Goal: Task Accomplishment & Management: Use online tool/utility

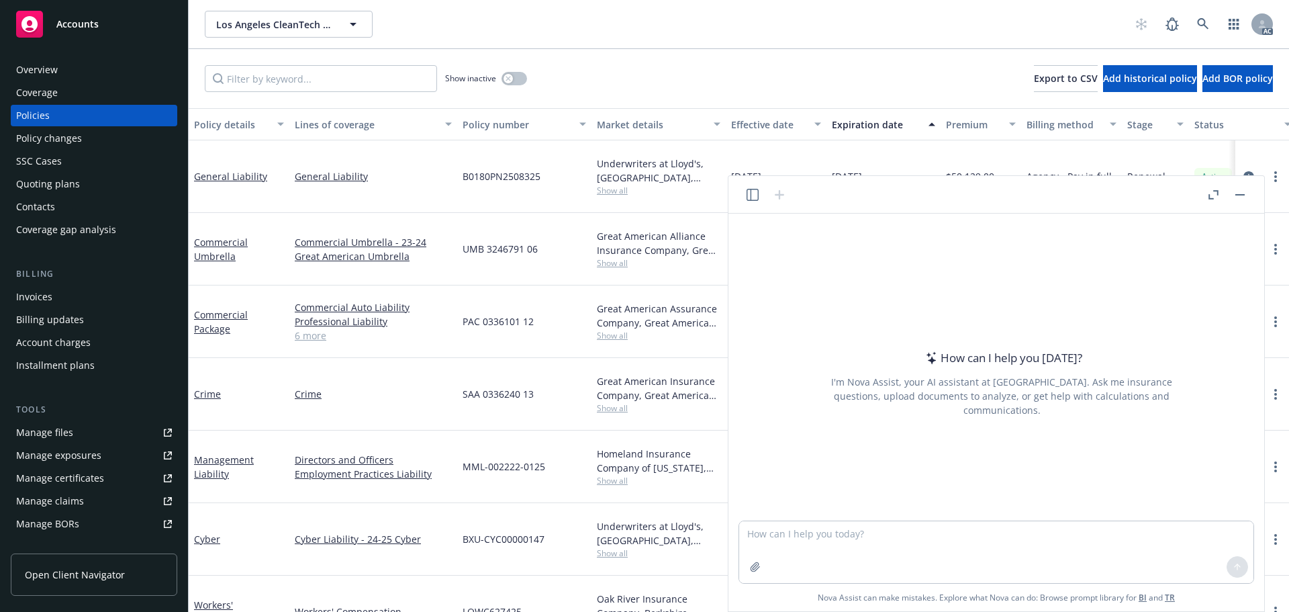
click at [1217, 191] on icon "button" at bounding box center [1215, 192] width 5 height 5
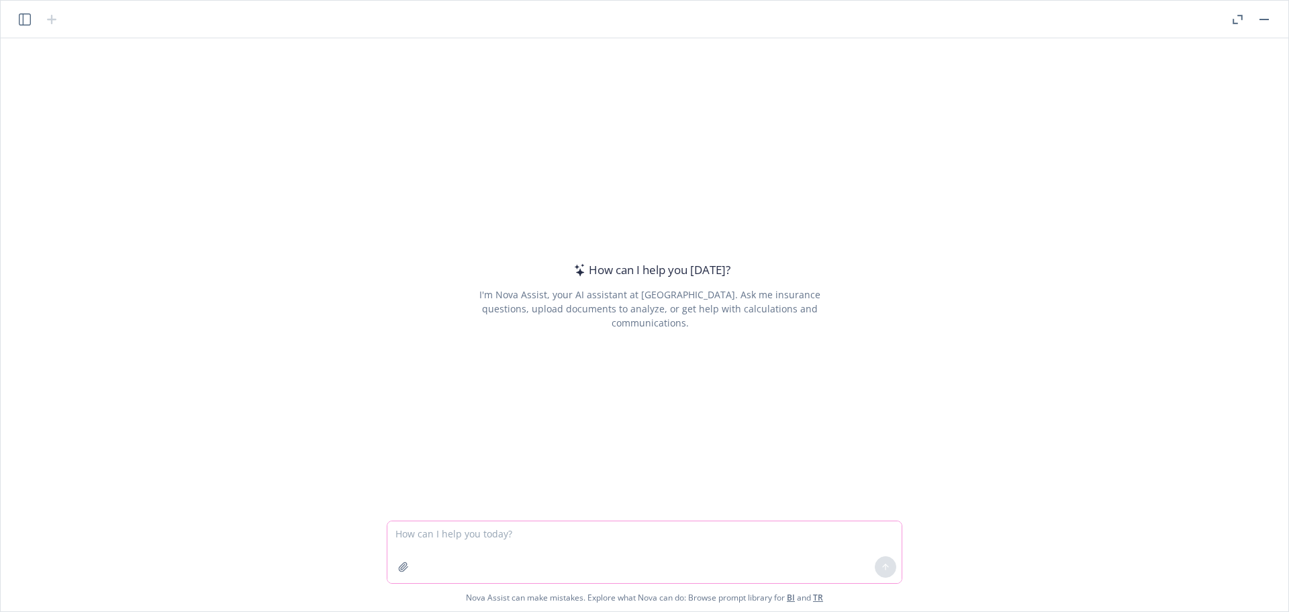
click at [416, 529] on textarea at bounding box center [644, 552] width 514 height 62
click at [703, 530] on textarea "please help check grammar and help make this email more offical." at bounding box center [644, 552] width 514 height 62
paste textarea "Hi Melodie, Thanks for your email. We are now trying to remarket this policy fr…"
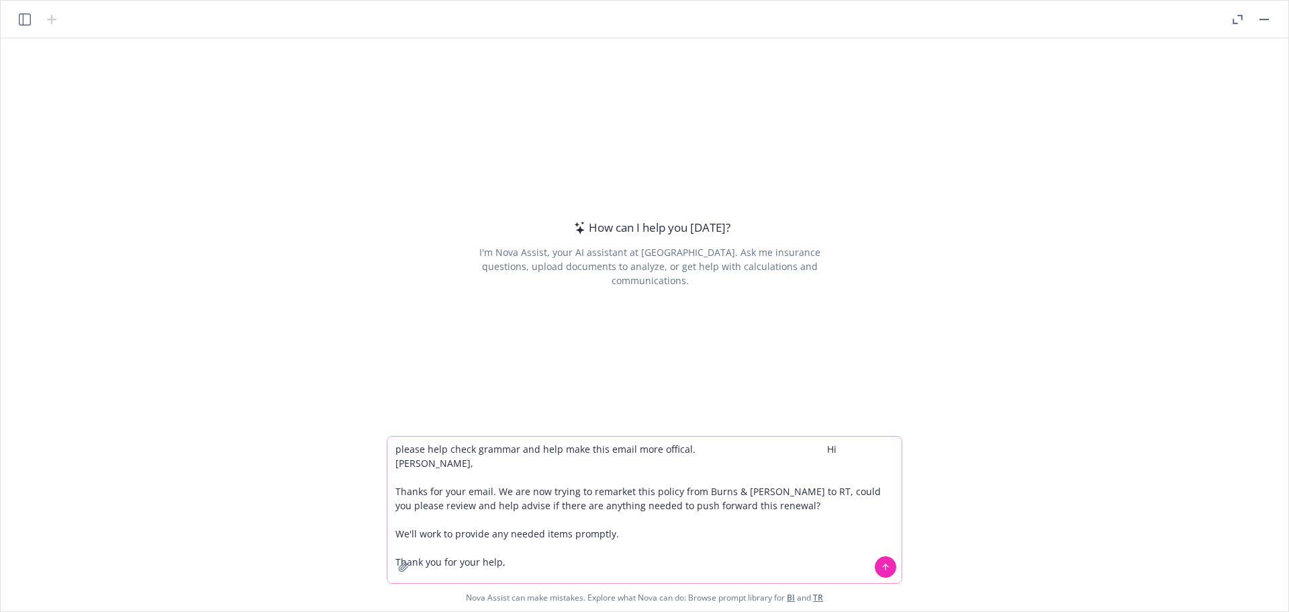
click at [808, 446] on textarea "please help check grammar and help make this email more offical. Hi Melodie, Th…" at bounding box center [644, 509] width 514 height 146
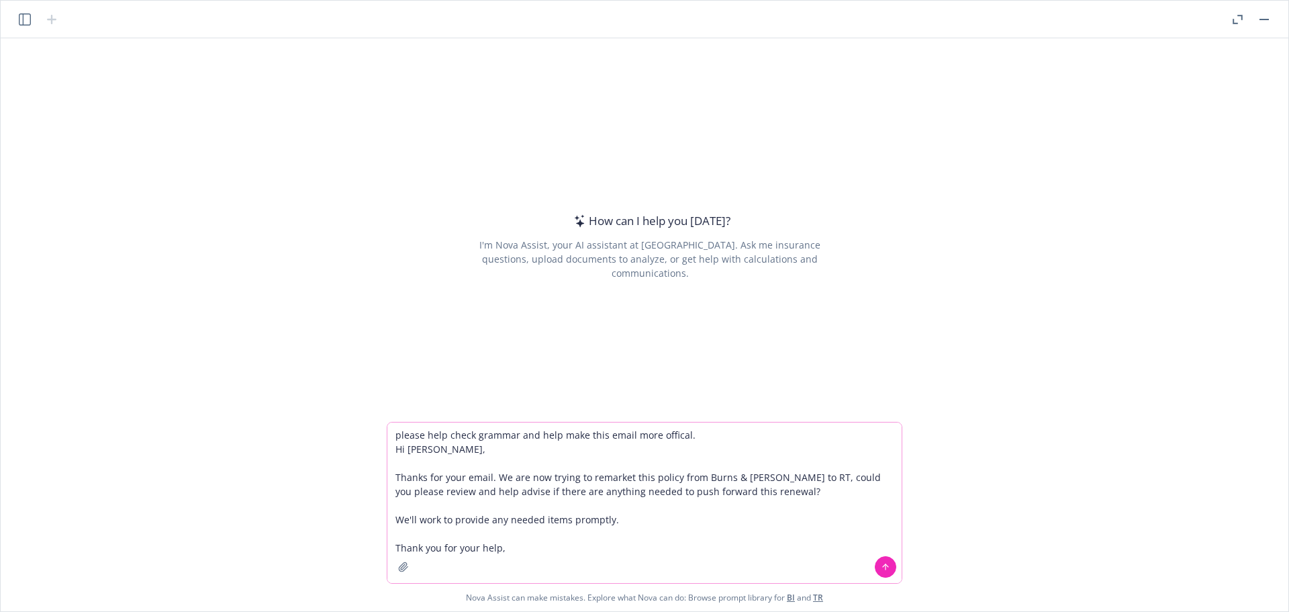
type textarea "please help check grammar and help make this email more offical. Hi Melodie, Th…"
click at [882, 567] on icon at bounding box center [885, 566] width 9 height 9
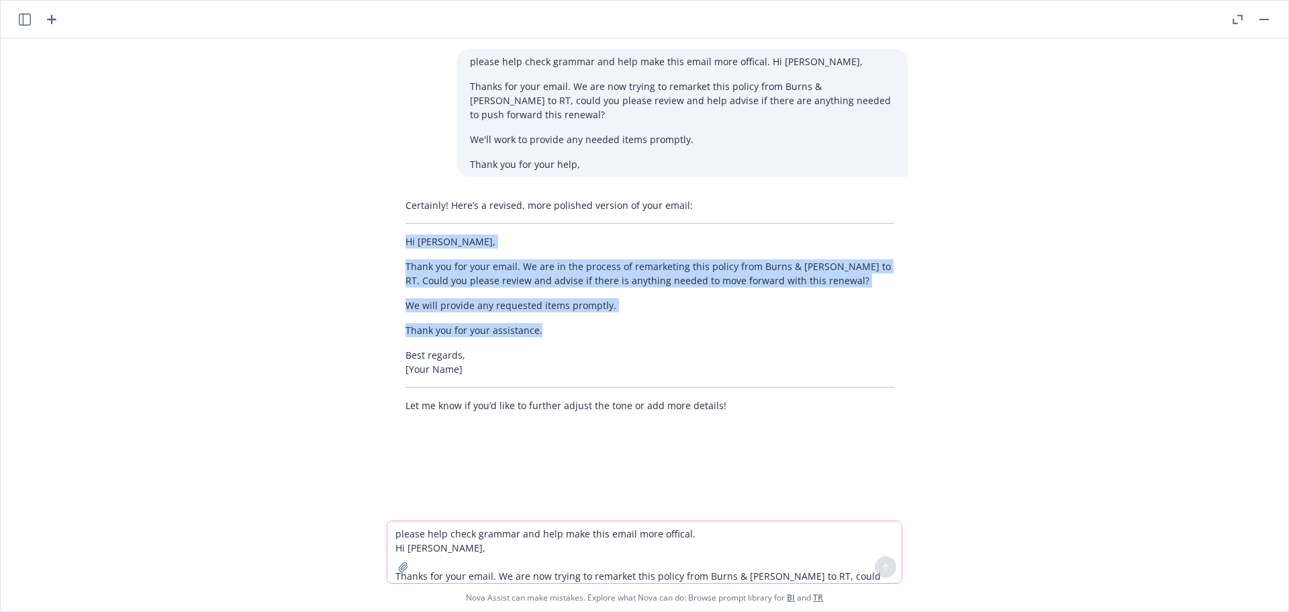
drag, startPoint x: 547, startPoint y: 333, endPoint x: 402, endPoint y: 246, distance: 168.9
click at [402, 246] on div "Certainly! Here’s a revised, more polished version of your email: Hi Melodie, T…" at bounding box center [650, 305] width 516 height 225
copy div "Hi Melodie, Thank you for your email. We are in the process of remarketing this…"
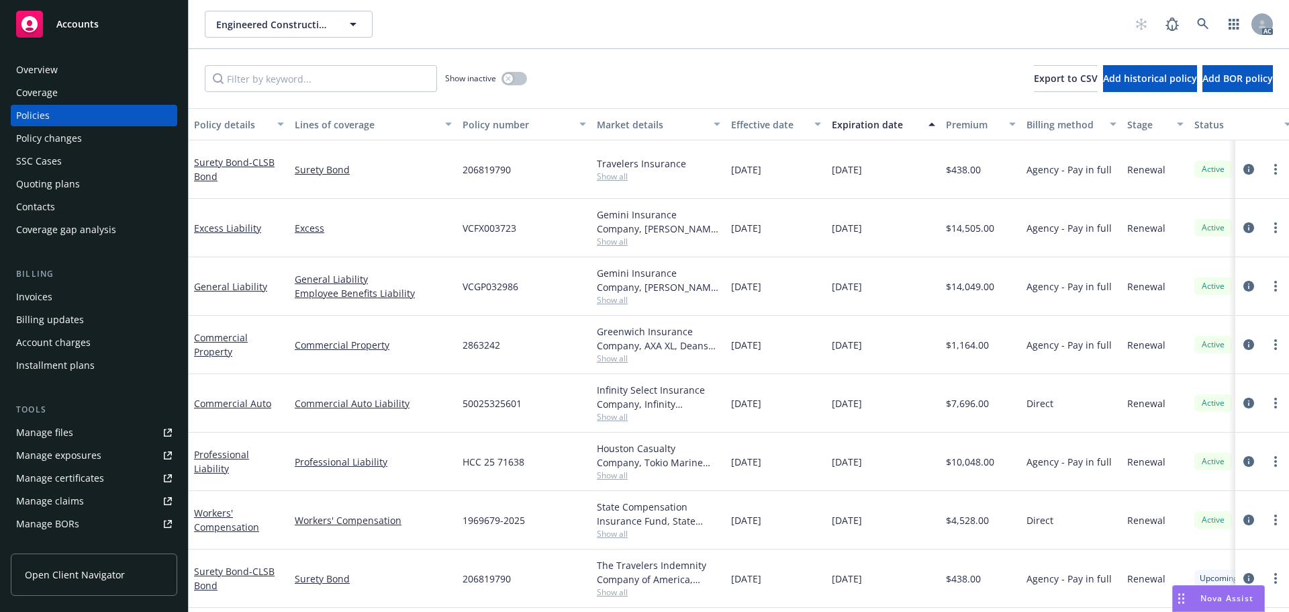
scroll to position [0, 205]
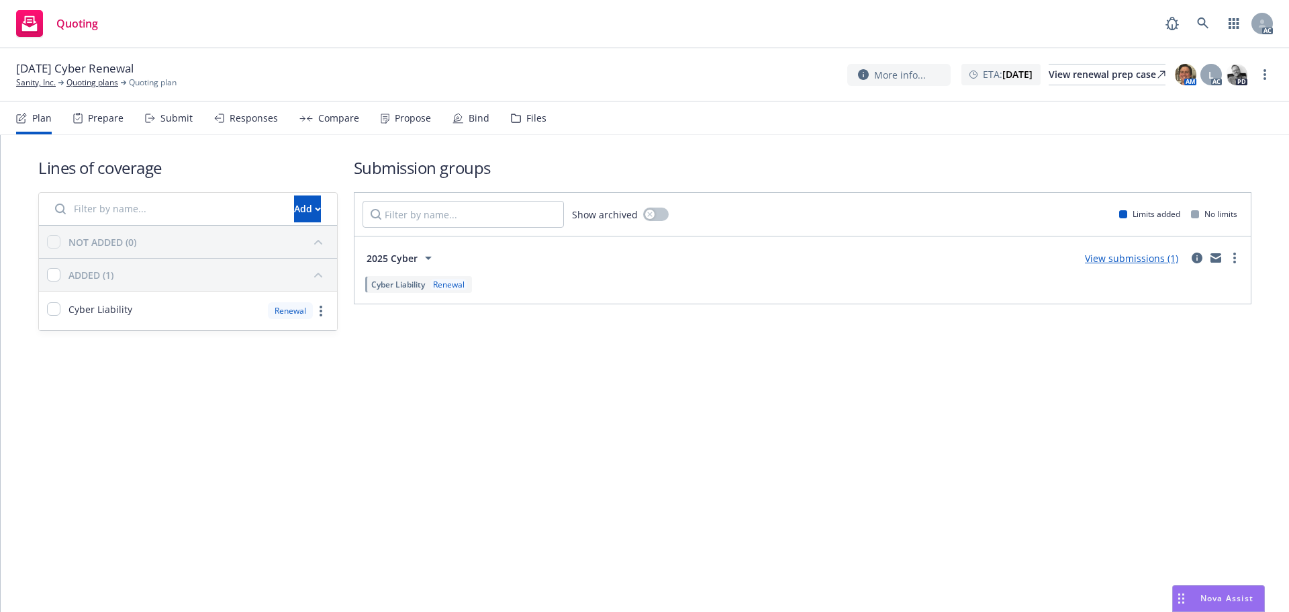
click at [536, 414] on div "Lines of coverage Add NOT ADDED (0) ADDED (1) Cyber Liability Renewal Submissio…" at bounding box center [645, 373] width 1289 height 477
click at [162, 120] on div "Submit" at bounding box center [176, 118] width 32 height 11
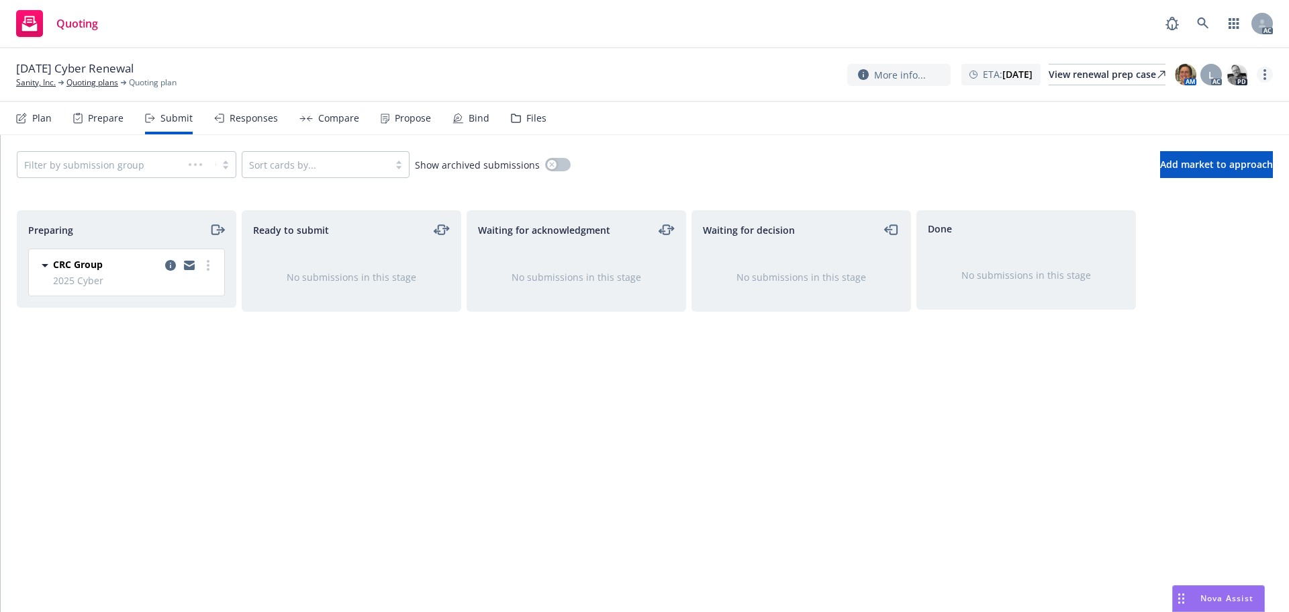
click at [1266, 76] on link "more" at bounding box center [1265, 74] width 16 height 16
drag, startPoint x: 1158, startPoint y: 99, endPoint x: 1121, endPoint y: 98, distance: 36.3
click at [1158, 99] on link "Copy logging email" at bounding box center [1198, 102] width 150 height 27
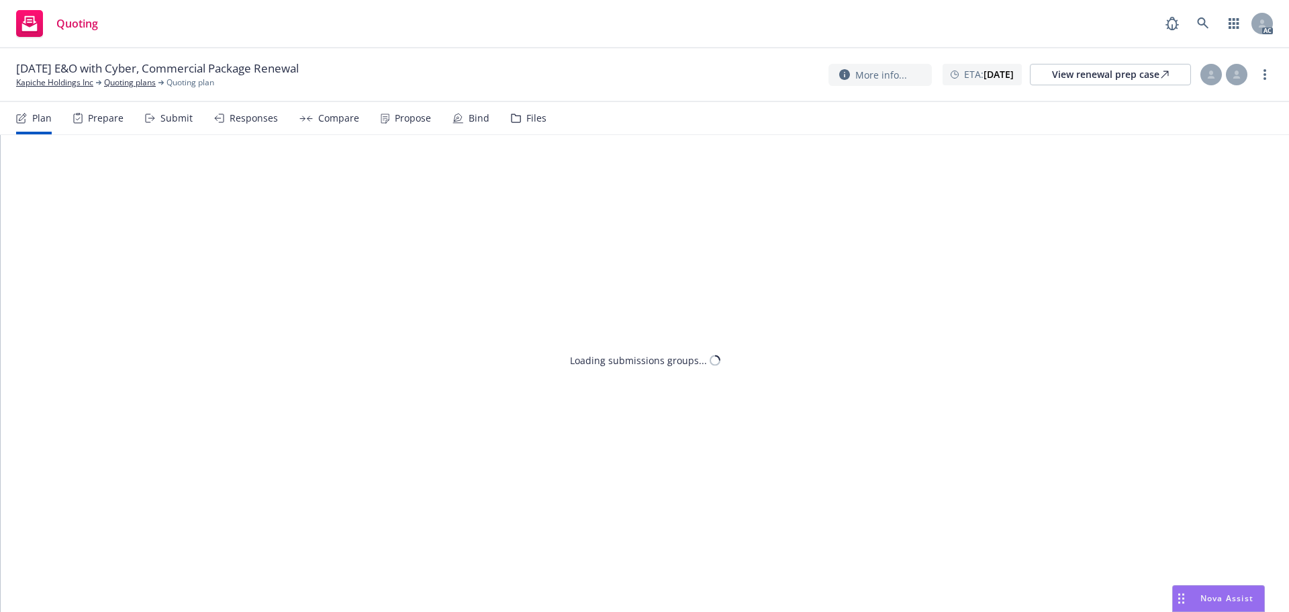
click at [107, 124] on div "Prepare" at bounding box center [98, 118] width 50 height 32
click at [167, 121] on div "Submit" at bounding box center [176, 118] width 32 height 11
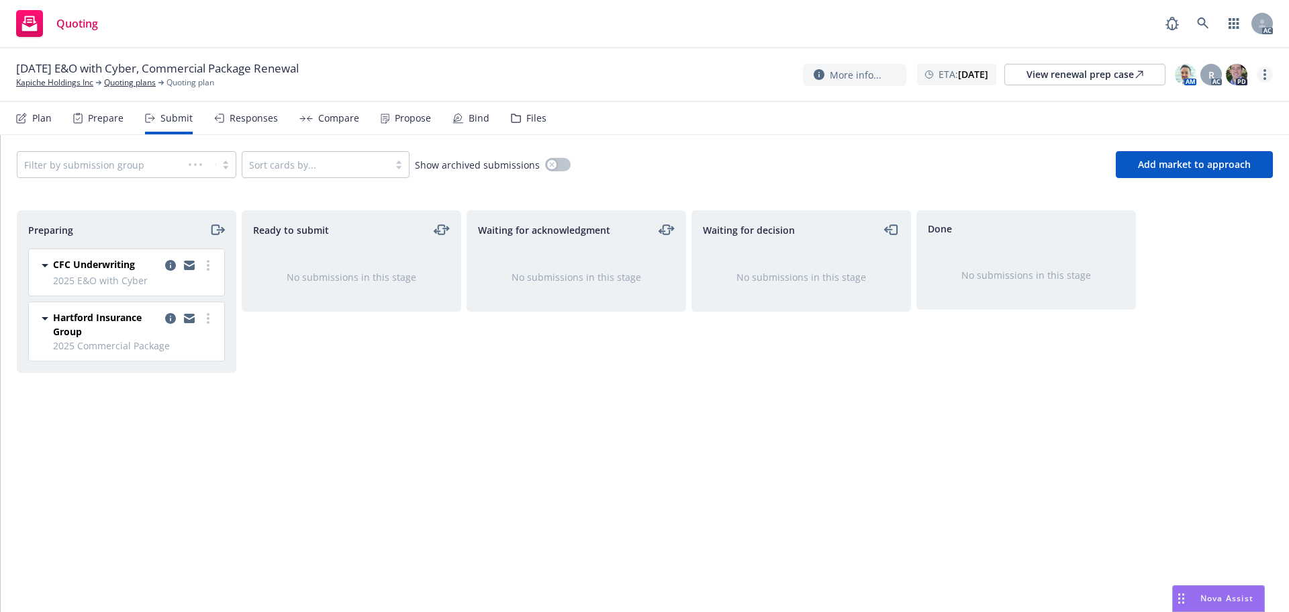
click at [1268, 77] on link "more" at bounding box center [1265, 74] width 16 height 16
click at [1215, 105] on link "Copy logging email" at bounding box center [1198, 102] width 150 height 27
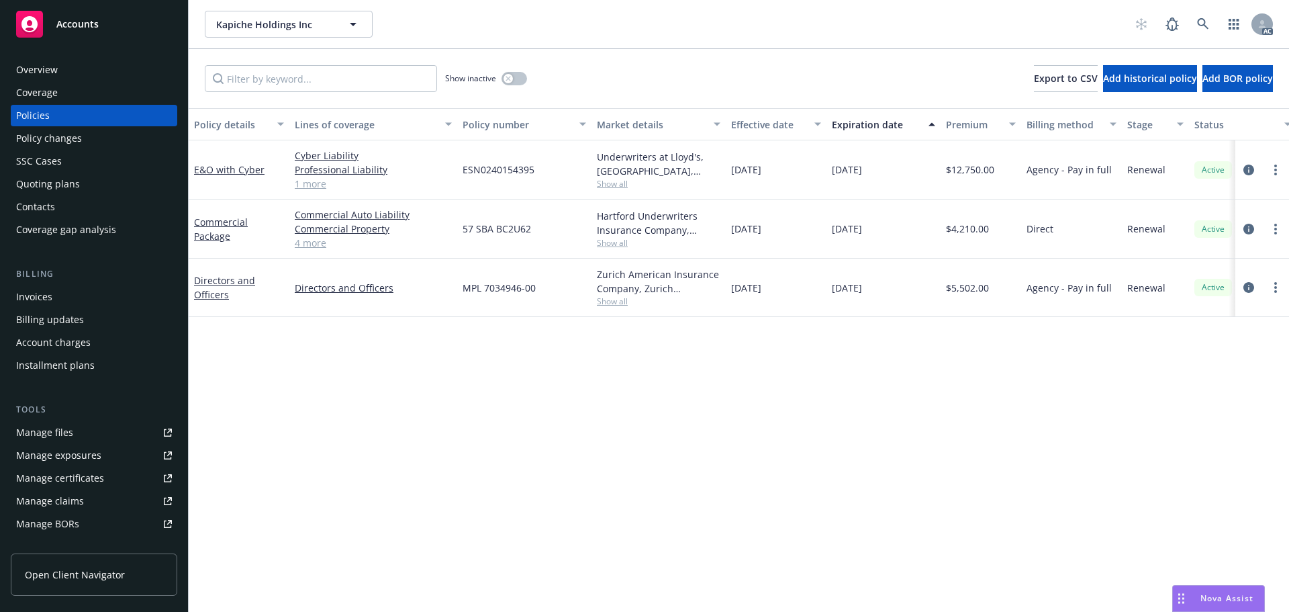
click at [606, 600] on div "Policy details Lines of coverage Policy number Market details Effective date Ex…" at bounding box center [739, 360] width 1101 height 504
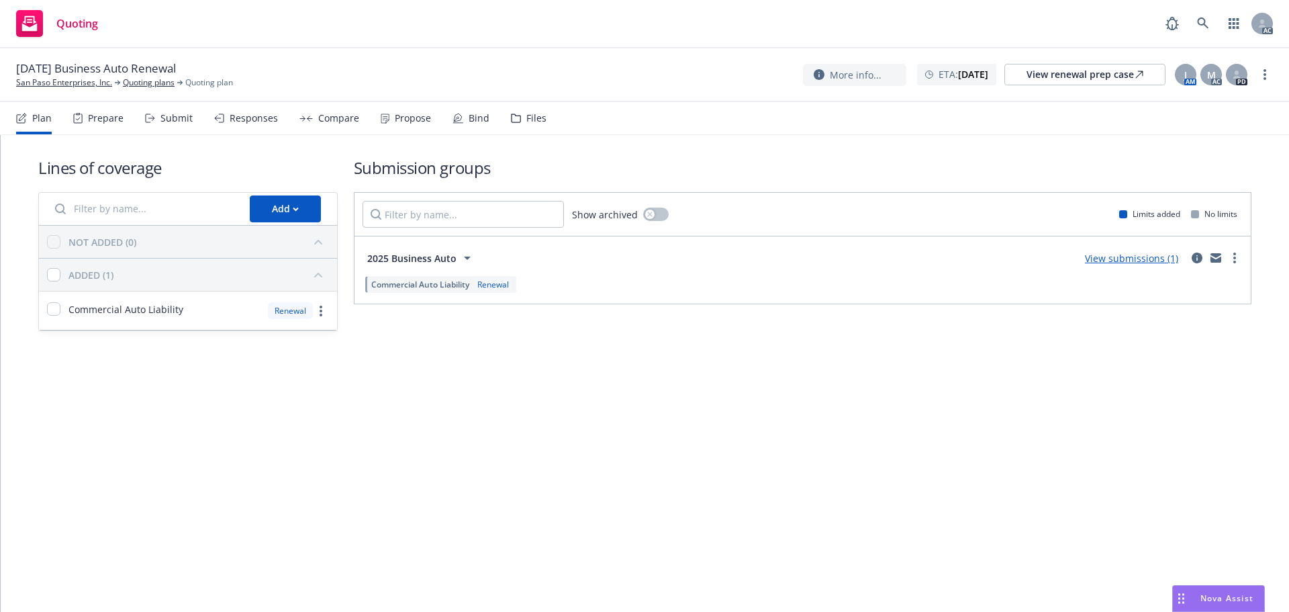
click at [165, 118] on div "Submit" at bounding box center [176, 118] width 32 height 11
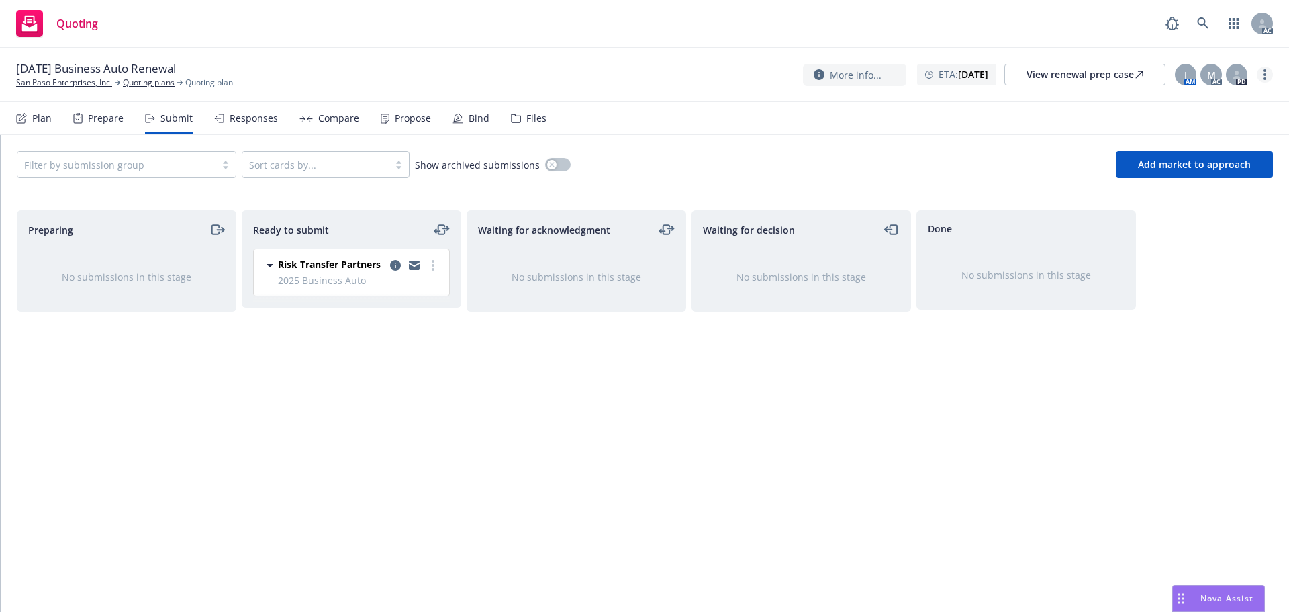
click at [1262, 68] on link "more" at bounding box center [1265, 74] width 16 height 16
click at [1219, 98] on link "Copy logging email" at bounding box center [1198, 102] width 150 height 27
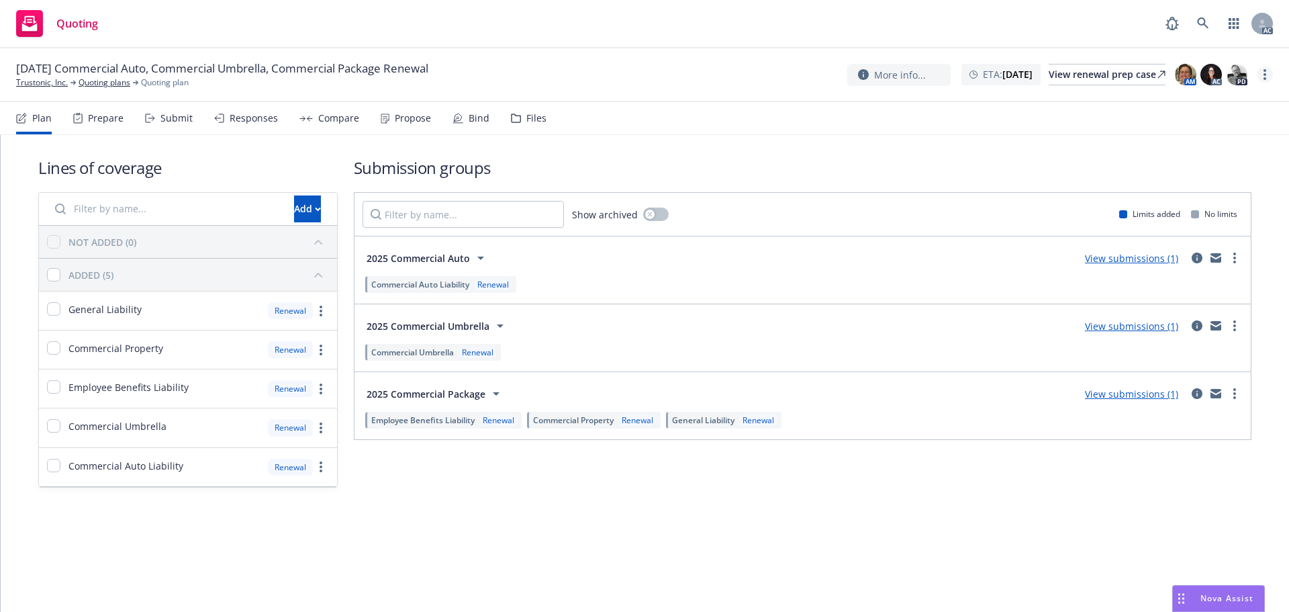
click at [1266, 76] on icon "more" at bounding box center [1265, 74] width 3 height 11
click at [1219, 98] on link "Copy logging email" at bounding box center [1198, 102] width 150 height 27
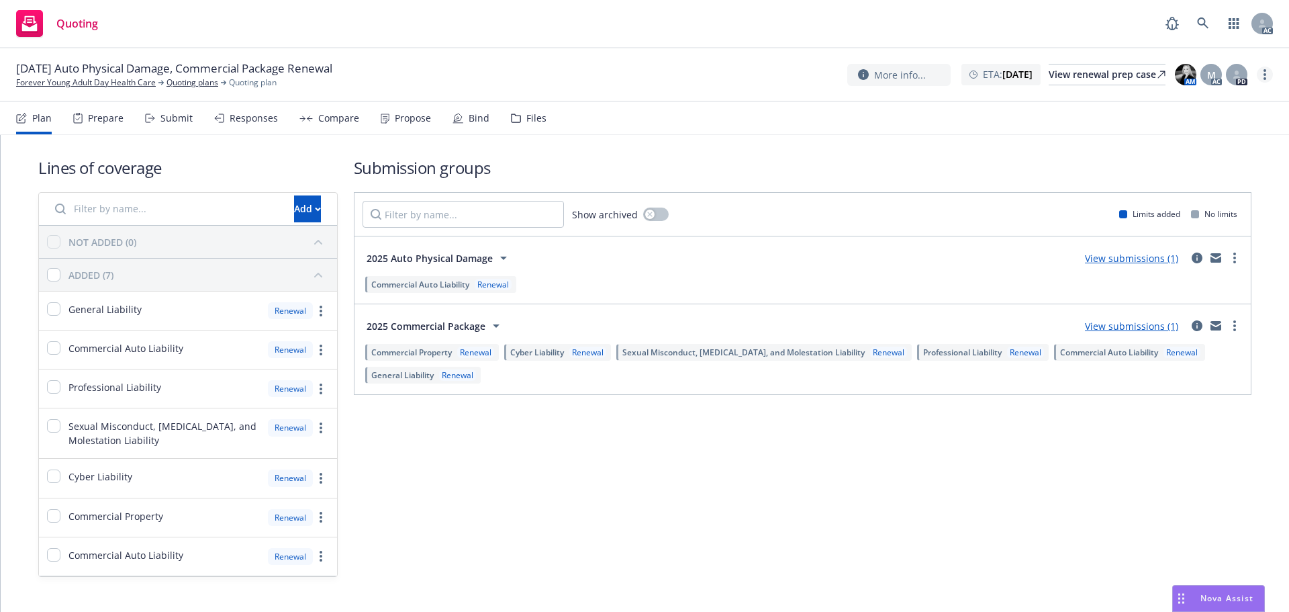
click at [1270, 75] on link "more" at bounding box center [1265, 74] width 16 height 16
drag, startPoint x: 1182, startPoint y: 98, endPoint x: 880, endPoint y: 151, distance: 307.5
click at [1182, 98] on link "Copy logging email" at bounding box center [1198, 102] width 150 height 27
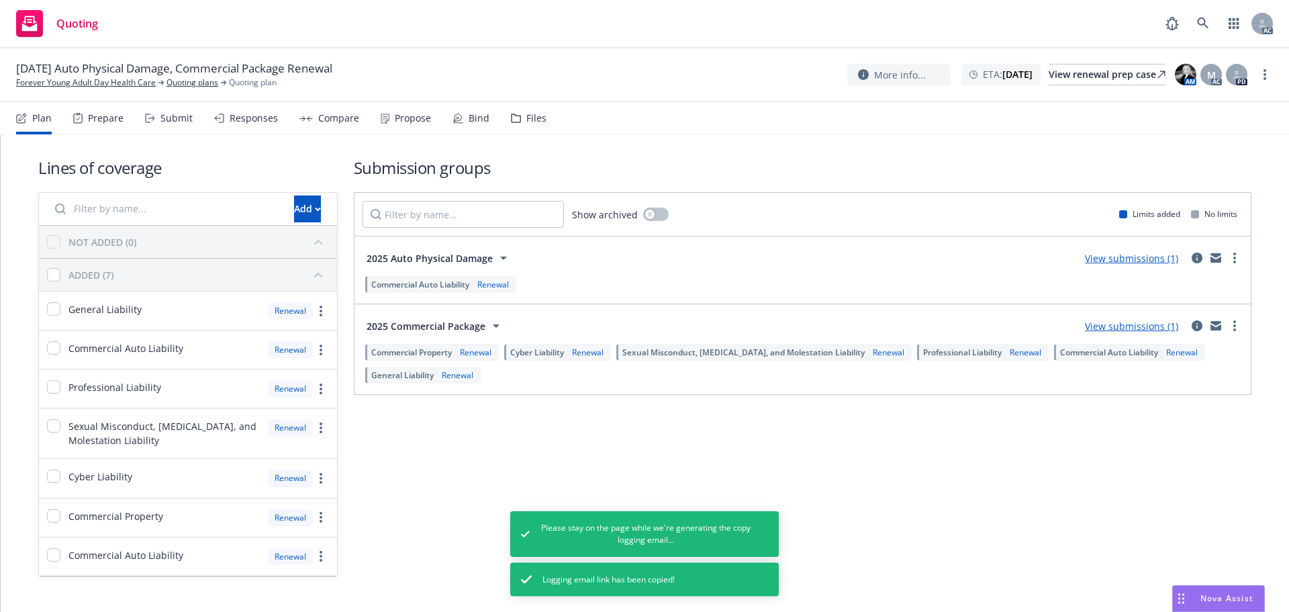
click at [183, 115] on div "Submit" at bounding box center [176, 118] width 32 height 11
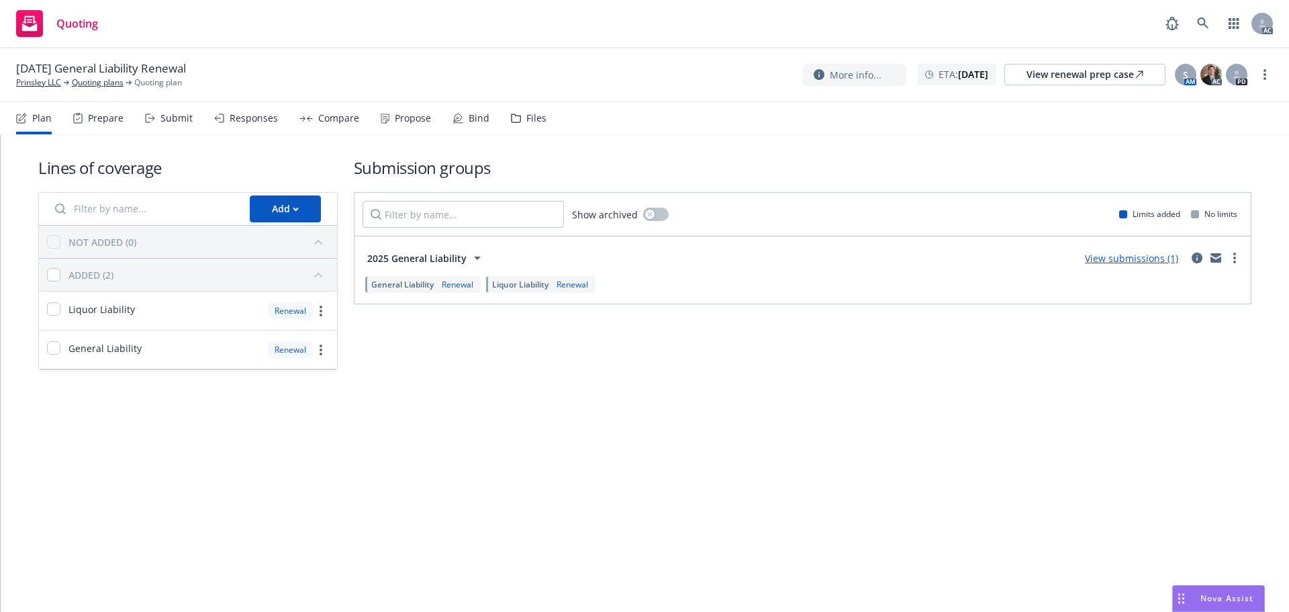
click at [154, 123] on div "Submit" at bounding box center [169, 118] width 48 height 32
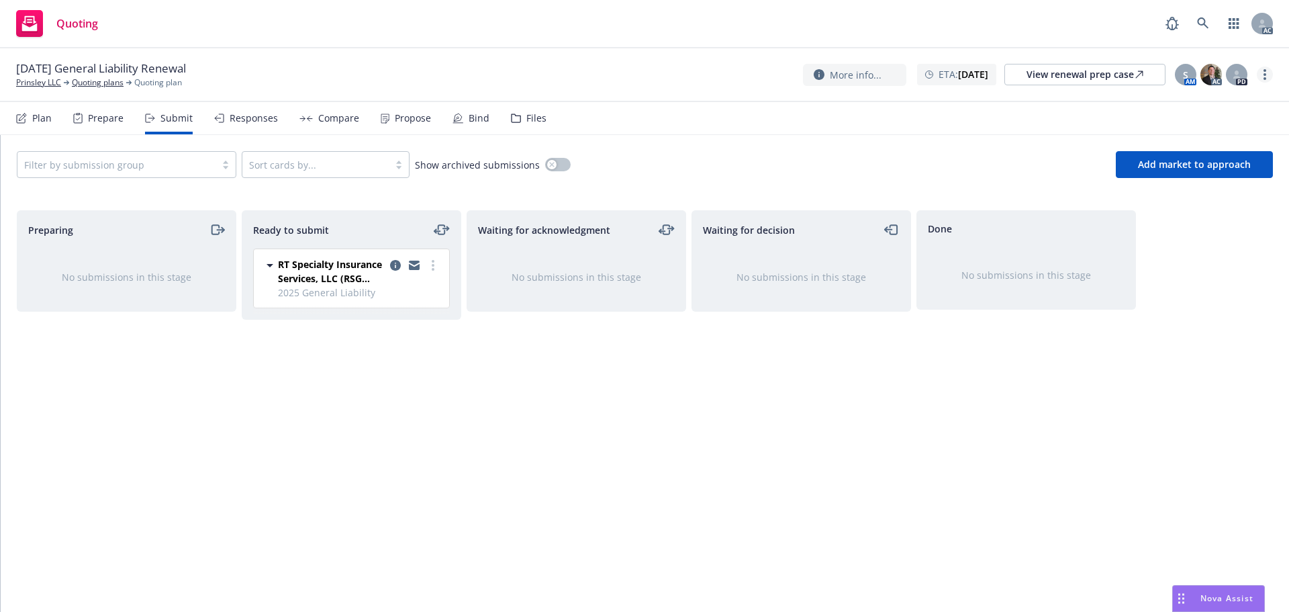
click at [1260, 74] on link "more" at bounding box center [1265, 74] width 16 height 16
click at [1211, 97] on link "Copy logging email" at bounding box center [1198, 102] width 150 height 27
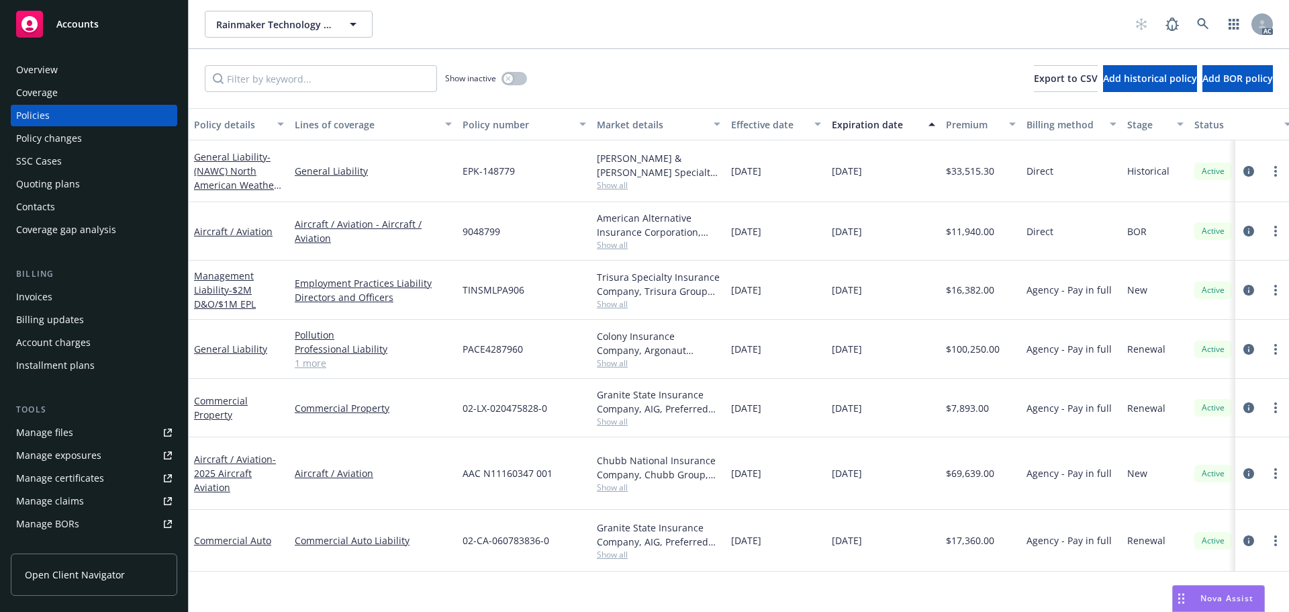
scroll to position [0, 195]
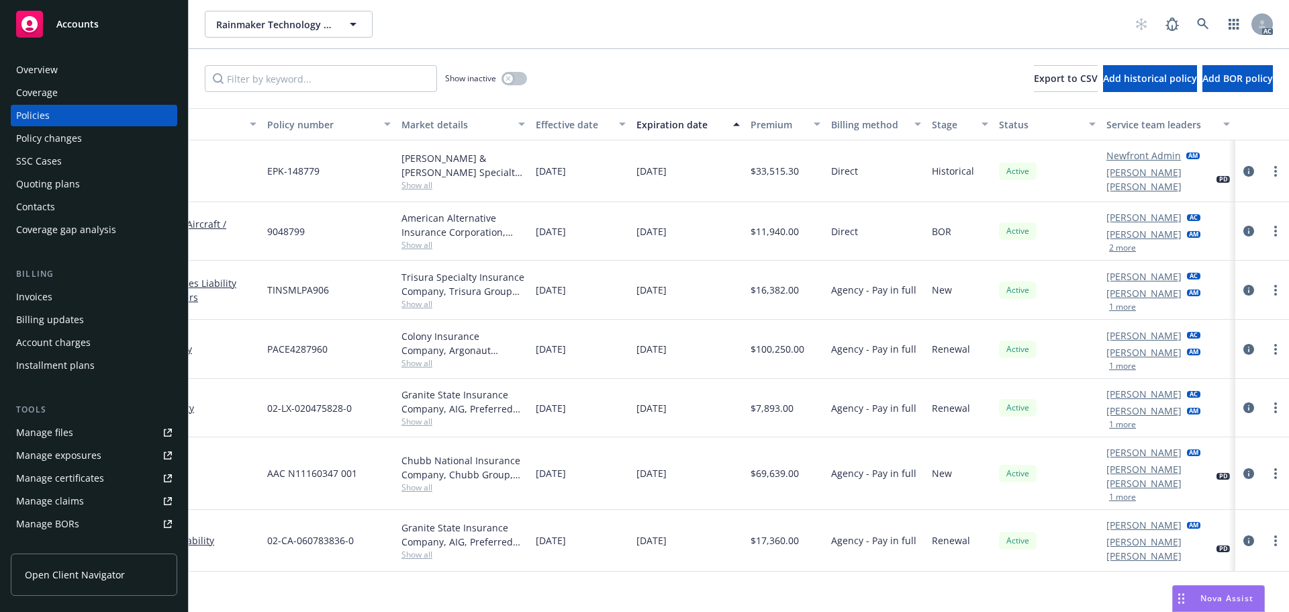
click at [1133, 213] on link "[PERSON_NAME]" at bounding box center [1144, 217] width 75 height 14
click at [974, 558] on div "Policy details Lines of coverage Policy number Market details Effective date Ex…" at bounding box center [739, 360] width 1101 height 504
